Goal: Task Accomplishment & Management: Use online tool/utility

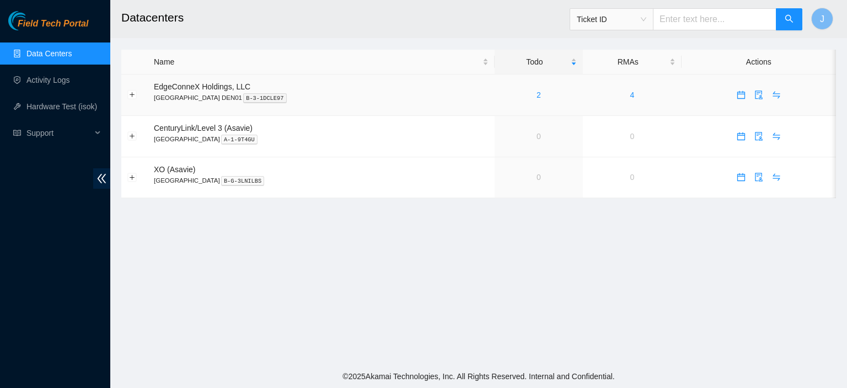
click at [501, 98] on div "2" at bounding box center [539, 95] width 76 height 12
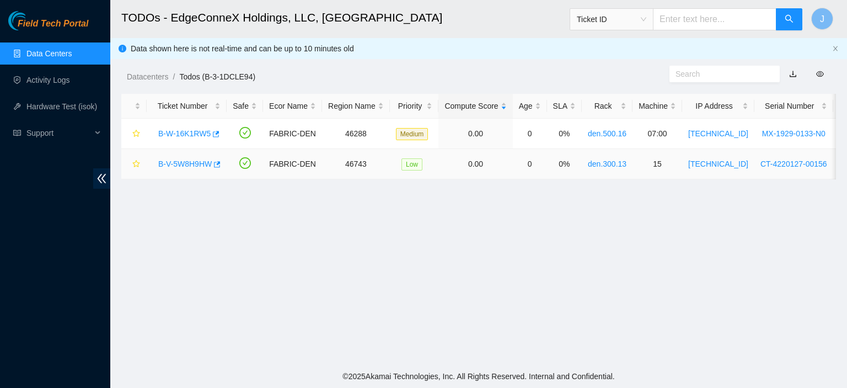
click at [185, 162] on link "B-V-5W8H9HW" at bounding box center [184, 163] width 53 height 9
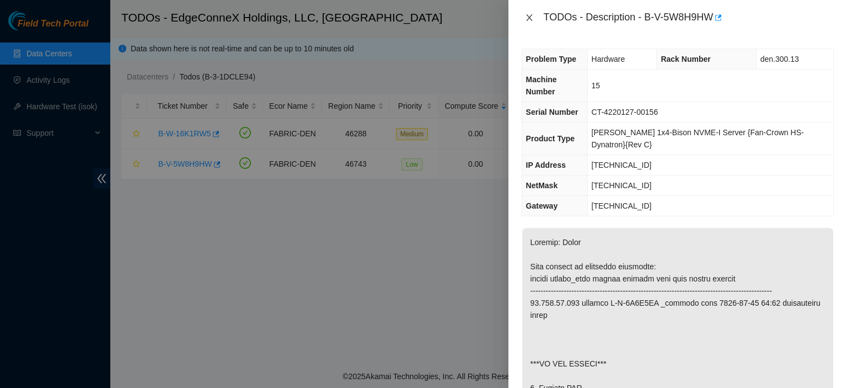
click at [528, 14] on icon "close" at bounding box center [529, 17] width 9 height 9
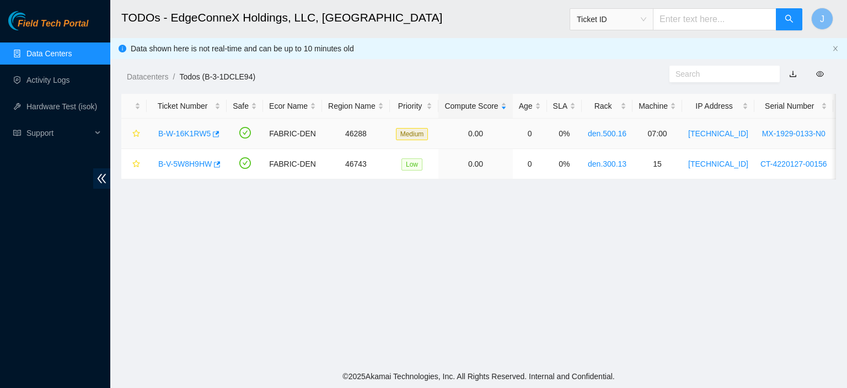
click at [193, 134] on link "B-W-16K1RW5" at bounding box center [184, 133] width 52 height 9
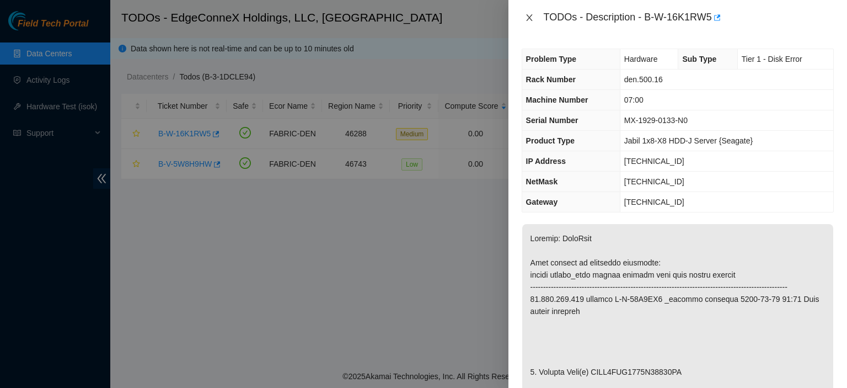
click at [527, 20] on icon "close" at bounding box center [529, 17] width 6 height 7
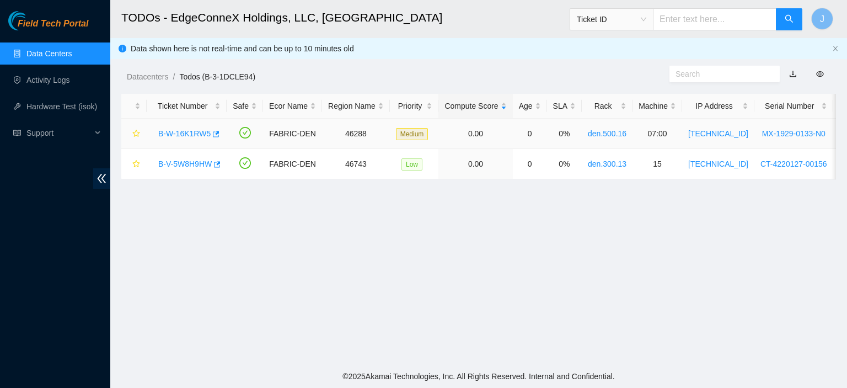
click at [201, 132] on link "B-W-16K1RW5" at bounding box center [184, 133] width 52 height 9
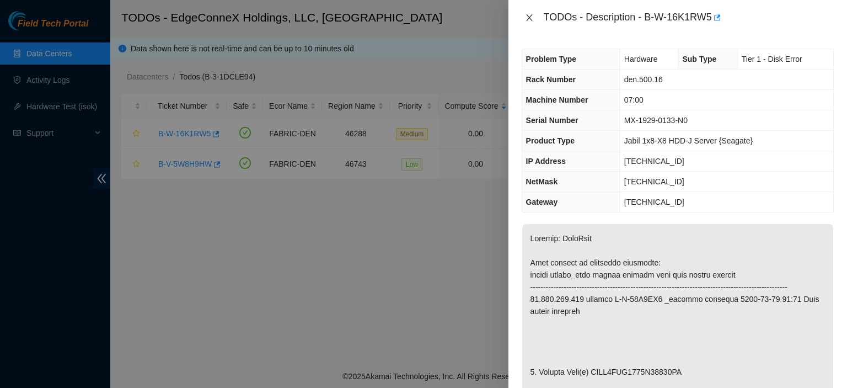
click at [527, 19] on icon "close" at bounding box center [529, 17] width 6 height 7
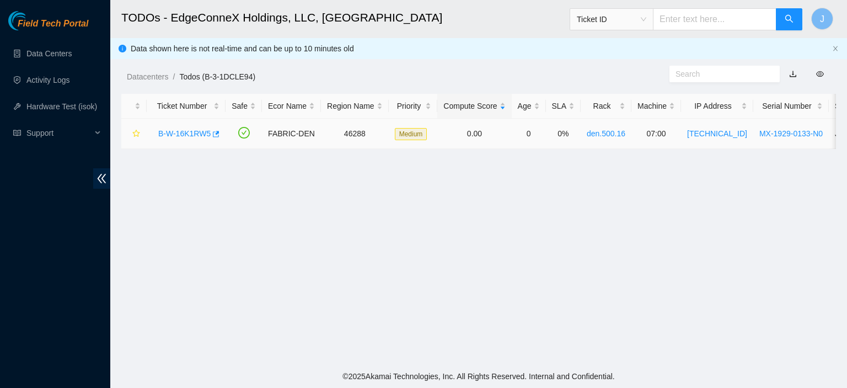
click at [177, 130] on link "B-W-16K1RW5" at bounding box center [184, 133] width 52 height 9
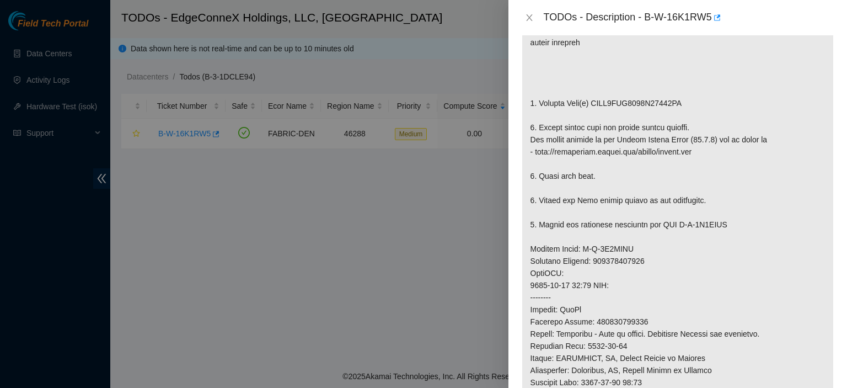
scroll to position [847, 0]
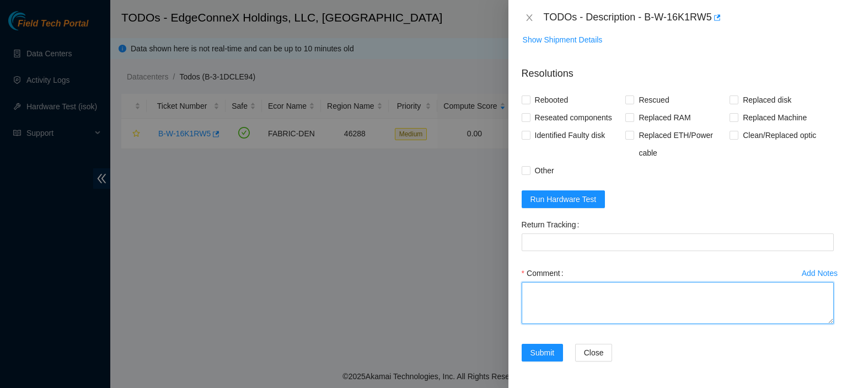
click at [570, 293] on textarea "Comment" at bounding box center [677, 303] width 312 height 42
type textarea "Replaced disk with WFKA2V0E. Rescued. Rebooted."
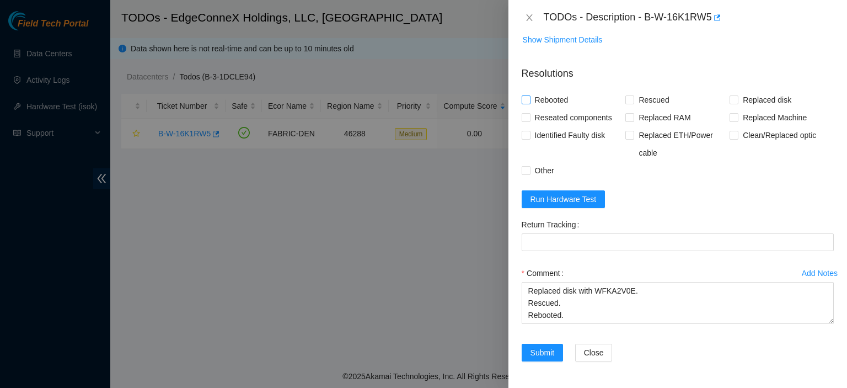
click at [521, 103] on input "Rebooted" at bounding box center [525, 99] width 8 height 8
checkbox input "true"
click at [630, 101] on input "Rescued" at bounding box center [629, 99] width 8 height 8
checkbox input "true"
click at [730, 96] on input "Replaced disk" at bounding box center [733, 99] width 8 height 8
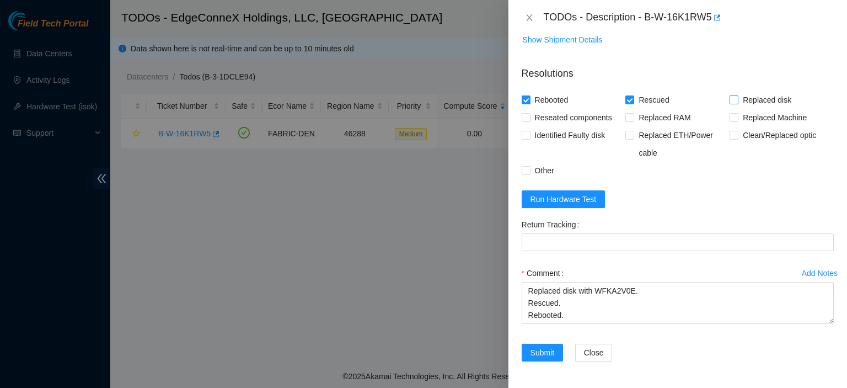
checkbox input "true"
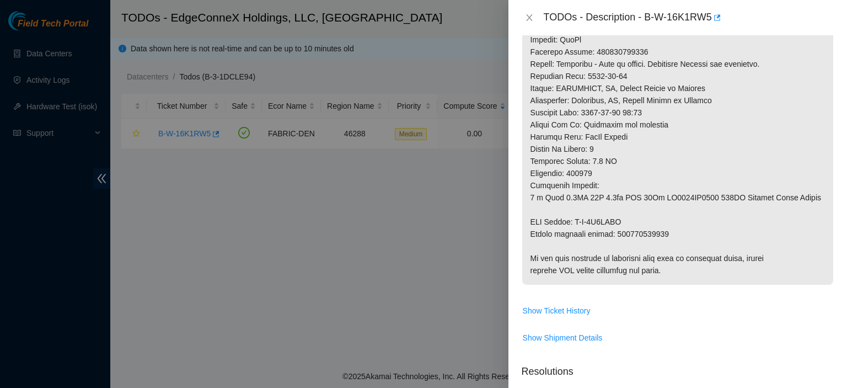
drag, startPoint x: 663, startPoint y: 240, endPoint x: 615, endPoint y: 244, distance: 47.5
copy p "463470059152"
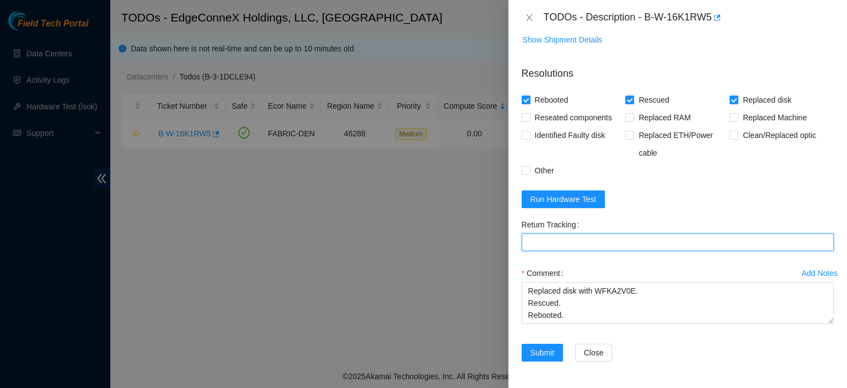
click at [615, 235] on Tracking "Return Tracking" at bounding box center [677, 242] width 312 height 18
paste Tracking "463470059152"
type Tracking "463470059152"
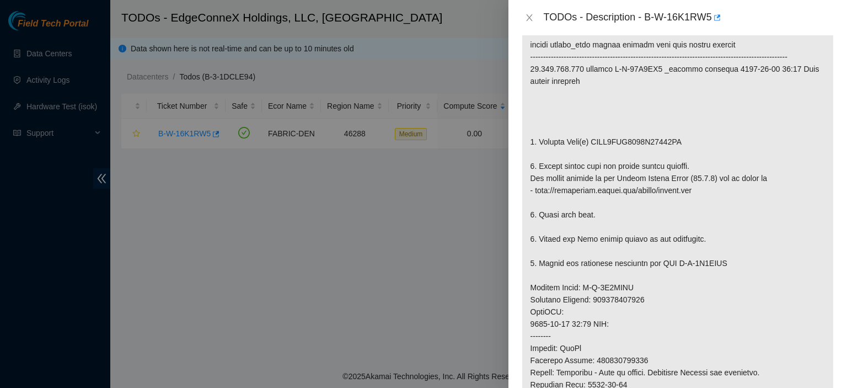
scroll to position [0, 0]
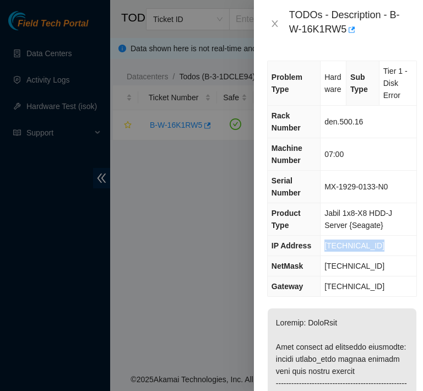
drag, startPoint x: 375, startPoint y: 244, endPoint x: 322, endPoint y: 254, distance: 54.5
click at [322, 254] on td "[TECHNICAL_ID]" at bounding box center [369, 246] width 96 height 20
copy span "[TECHNICAL_ID]"
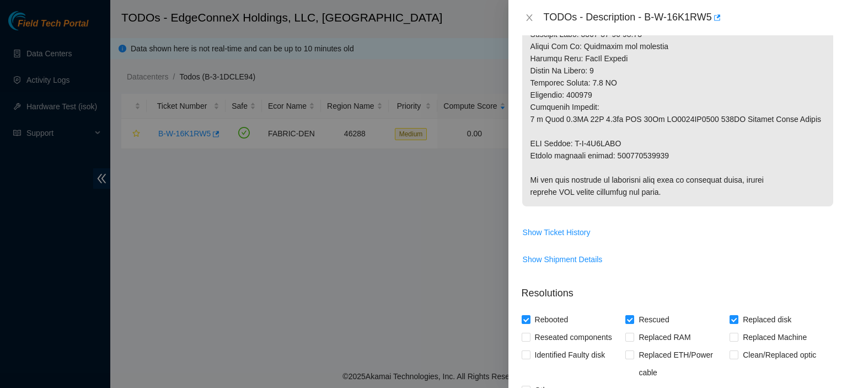
scroll to position [847, 0]
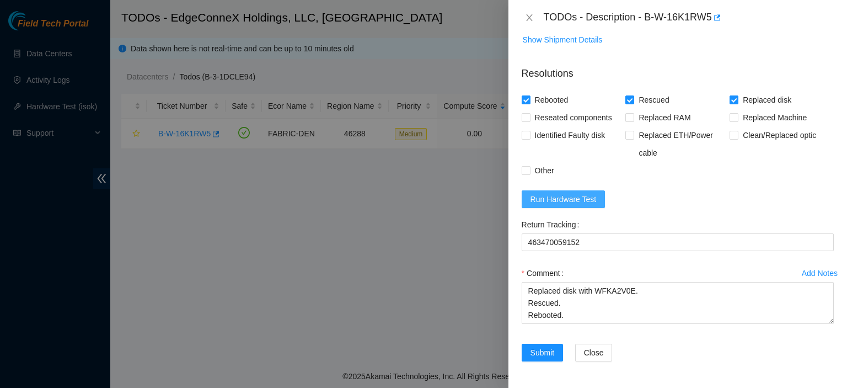
click at [591, 198] on span "Run Hardware Test" at bounding box center [563, 199] width 66 height 12
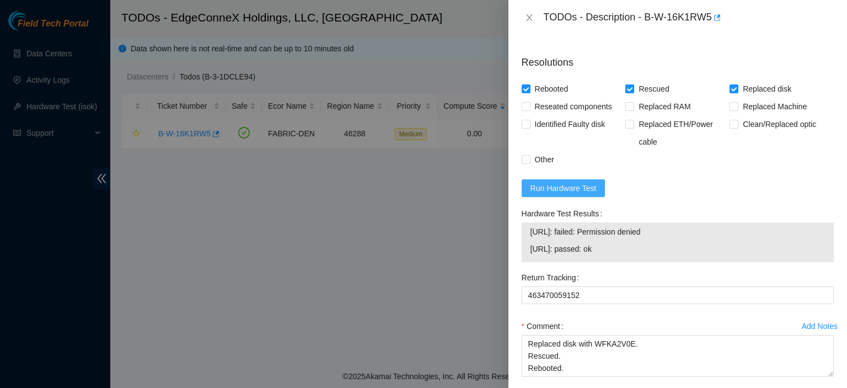
click at [566, 194] on span "Run Hardware Test" at bounding box center [563, 188] width 66 height 12
click at [487, 13] on div at bounding box center [423, 194] width 847 height 388
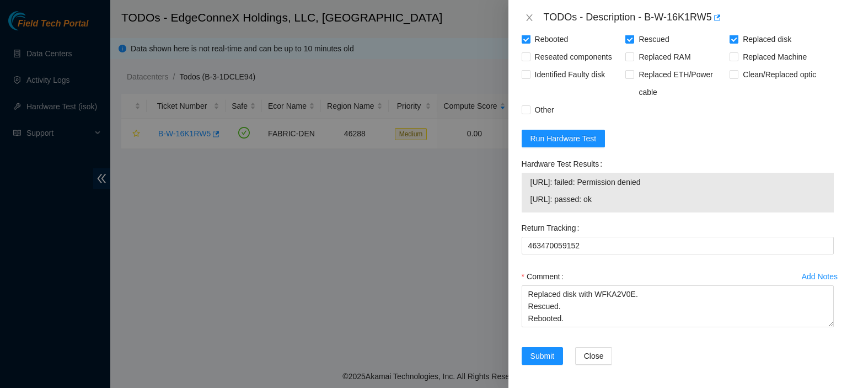
scroll to position [911, 0]
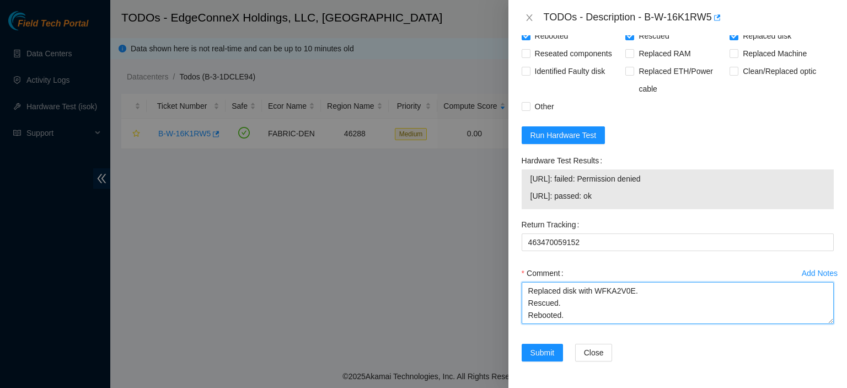
drag, startPoint x: 524, startPoint y: 289, endPoint x: 644, endPoint y: 317, distance: 123.9
click at [644, 317] on textarea "Replaced disk with WFKA2V0E. Rescued. Rebooted." at bounding box center [677, 303] width 312 height 42
click at [751, 119] on form "Resolutions Rebooted Rescued Replaced disk Reseated components Replaced RAM Rep…" at bounding box center [677, 183] width 312 height 381
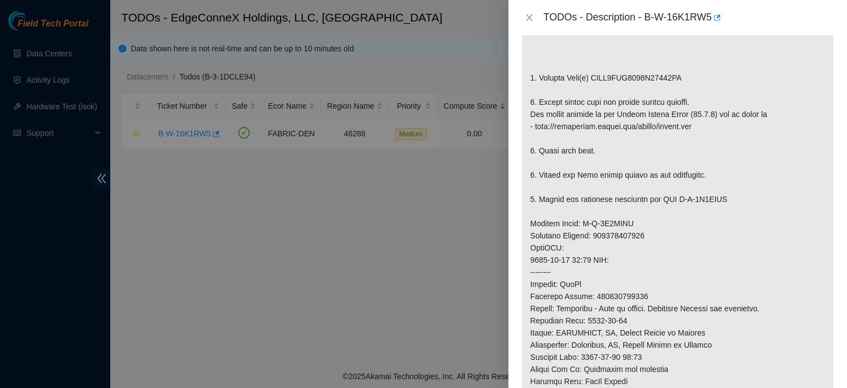
scroll to position [0, 0]
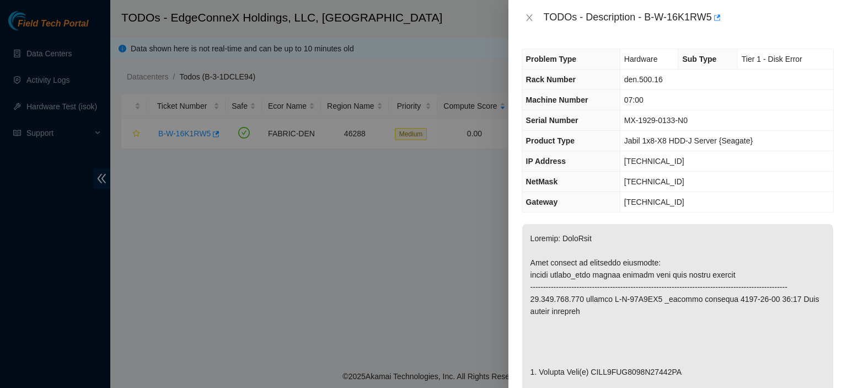
click at [680, 182] on td "[TECHNICAL_ID]" at bounding box center [726, 181] width 213 height 20
click at [680, 161] on td "[TECHNICAL_ID]" at bounding box center [726, 161] width 213 height 20
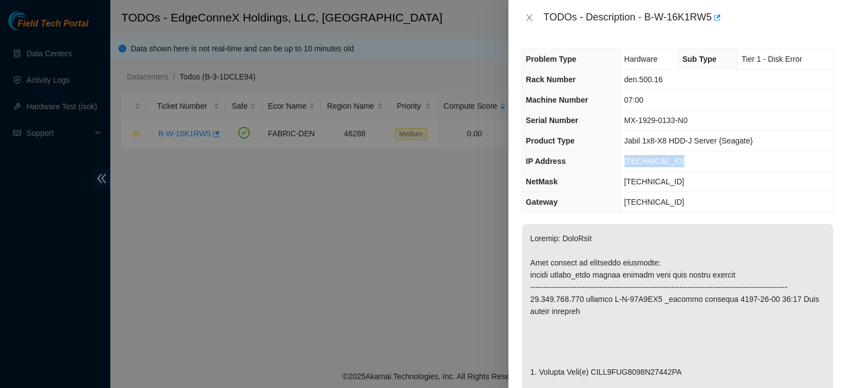
copy span "[TECHNICAL_ID]"
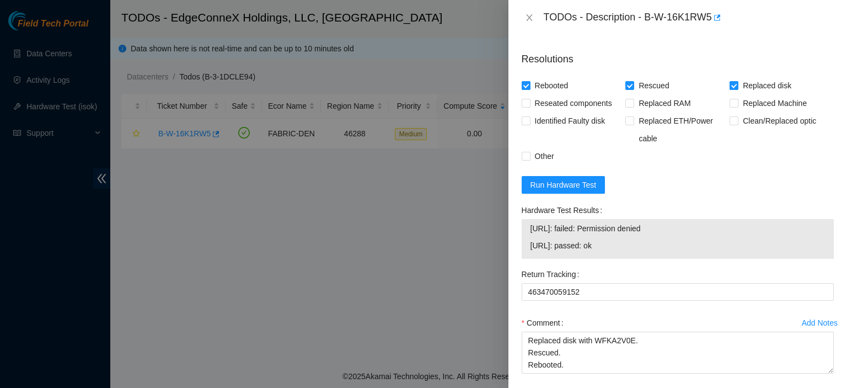
scroll to position [860, 0]
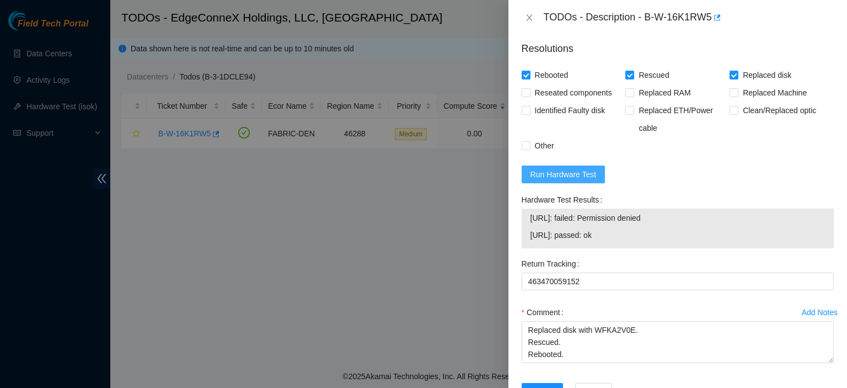
click at [543, 180] on span "Run Hardware Test" at bounding box center [563, 174] width 66 height 12
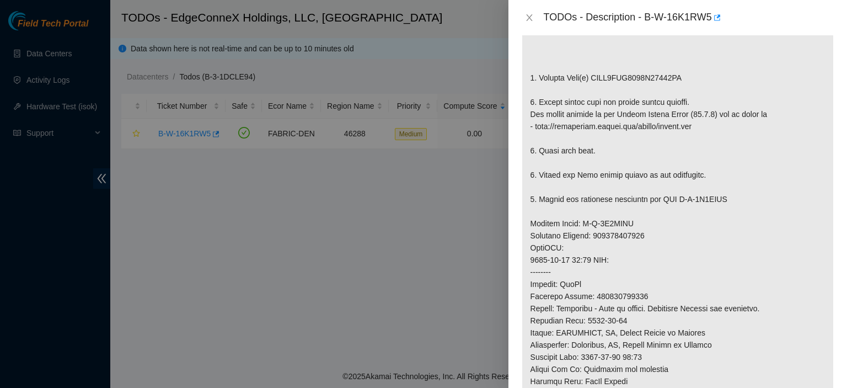
scroll to position [0, 0]
